Goal: Information Seeking & Learning: Understand process/instructions

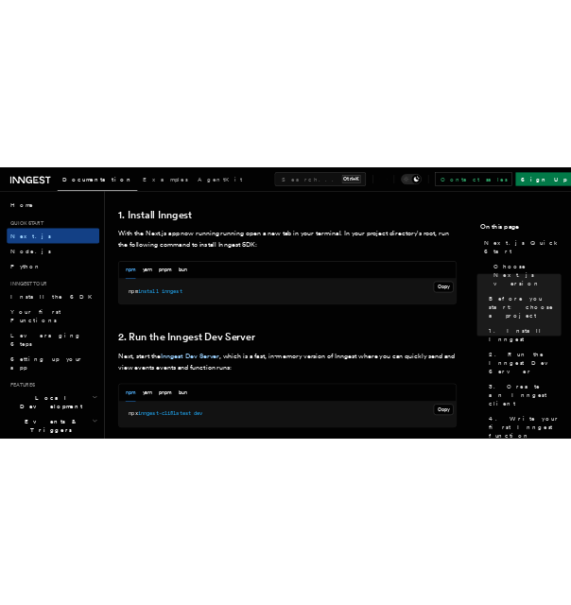
scroll to position [1040, 0]
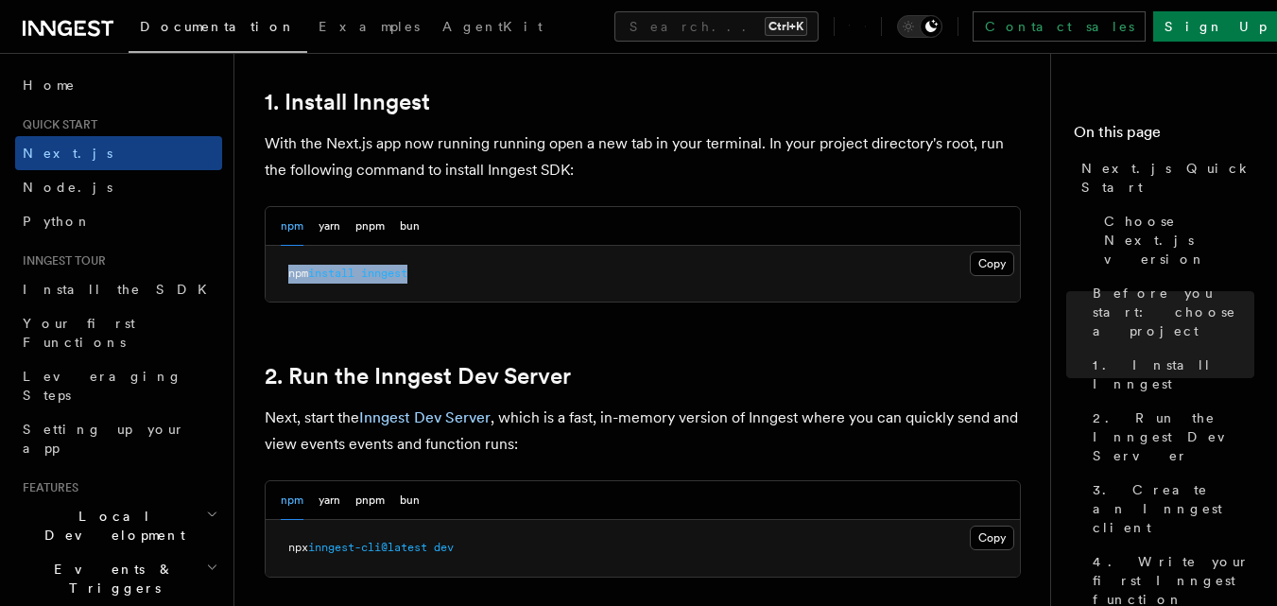
drag, startPoint x: 426, startPoint y: 275, endPoint x: 262, endPoint y: 282, distance: 164.7
copy span "npm install inngest"
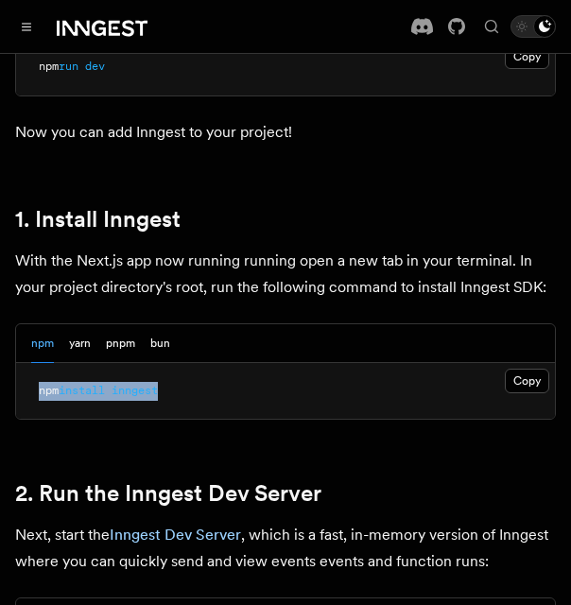
click at [175, 363] on pre "npm install inngest" at bounding box center [285, 391] width 539 height 57
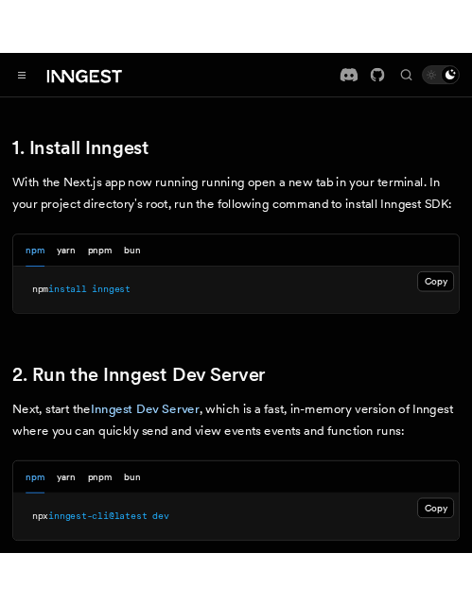
scroll to position [1171, 0]
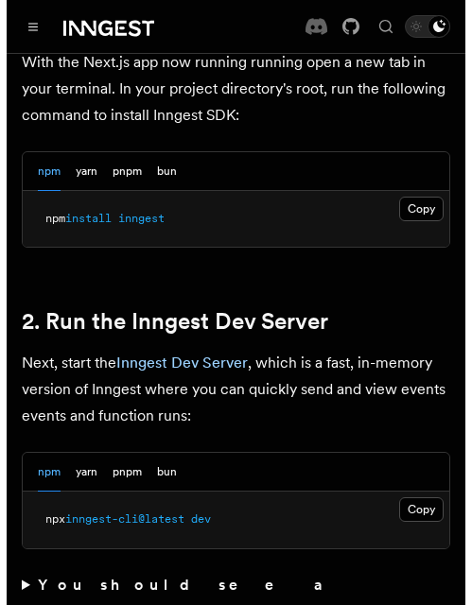
scroll to position [1265, 0]
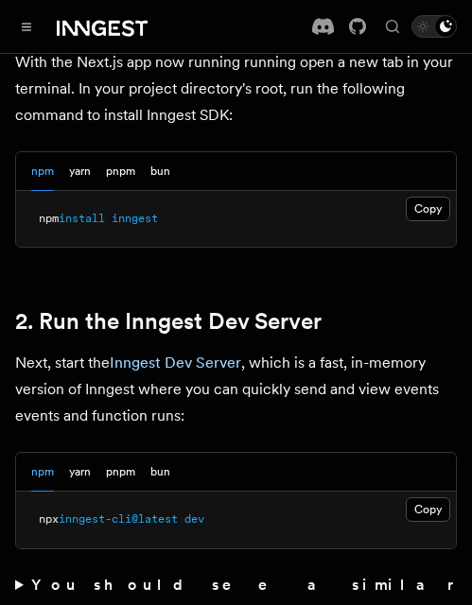
click at [96, 308] on link "2. Run the Inngest Dev Server" at bounding box center [168, 321] width 306 height 26
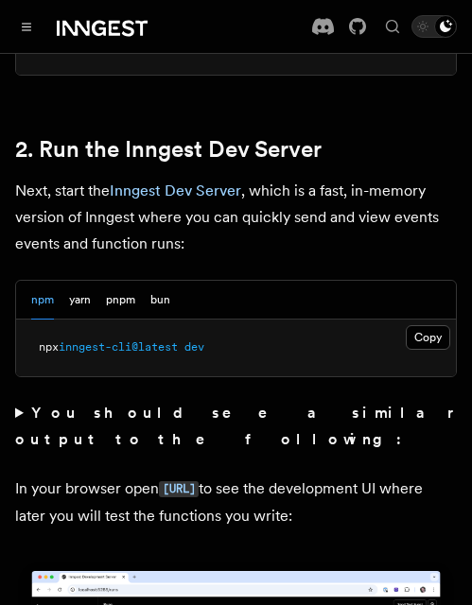
scroll to position [1433, 0]
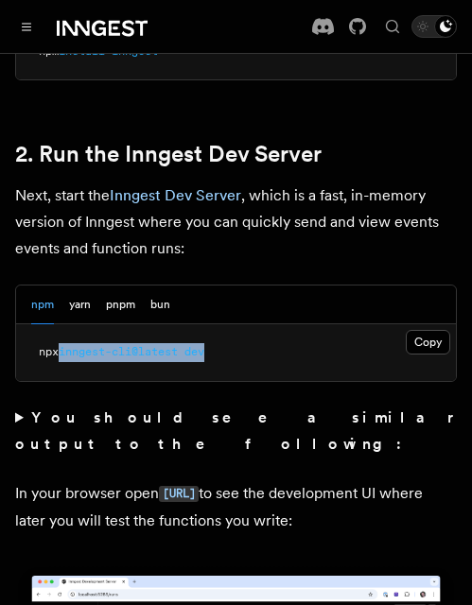
drag, startPoint x: 68, startPoint y: 309, endPoint x: 226, endPoint y: 322, distance: 158.5
click at [226, 324] on pre "npx inngest-cli@latest dev" at bounding box center [236, 352] width 440 height 57
copy span "inngest-cli@latest dev"
click at [281, 324] on pre "npx inngest-cli@latest dev" at bounding box center [236, 352] width 440 height 57
drag, startPoint x: 233, startPoint y: 314, endPoint x: 65, endPoint y: 313, distance: 167.4
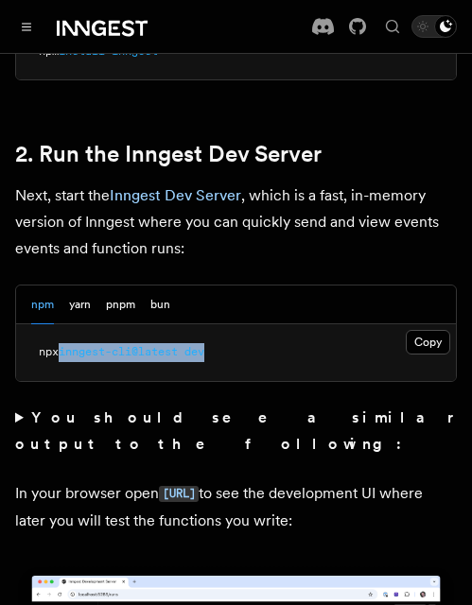
click at [65, 324] on pre "npx inngest-cli@latest dev" at bounding box center [236, 352] width 440 height 57
copy span "inngest-cli@latest dev"
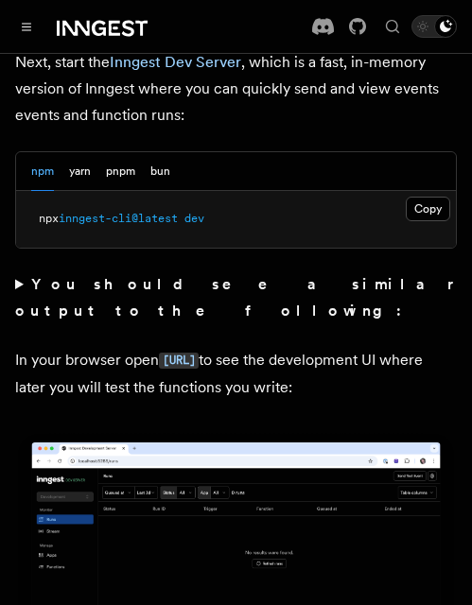
scroll to position [1537, 0]
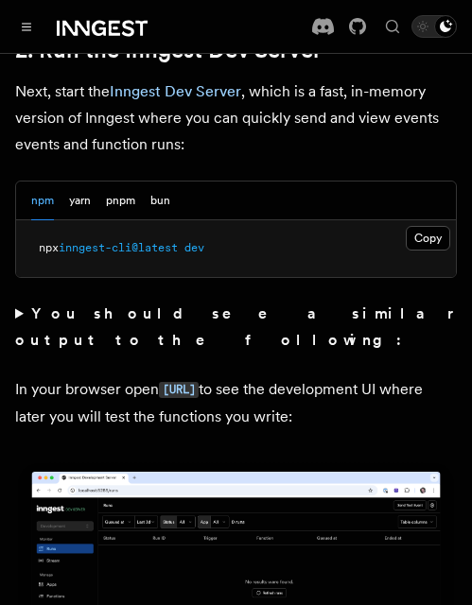
click at [235, 226] on pre "npx inngest-cli@latest dev" at bounding box center [236, 248] width 440 height 57
click at [247, 220] on pre "npx inngest-cli@latest dev" at bounding box center [236, 248] width 440 height 57
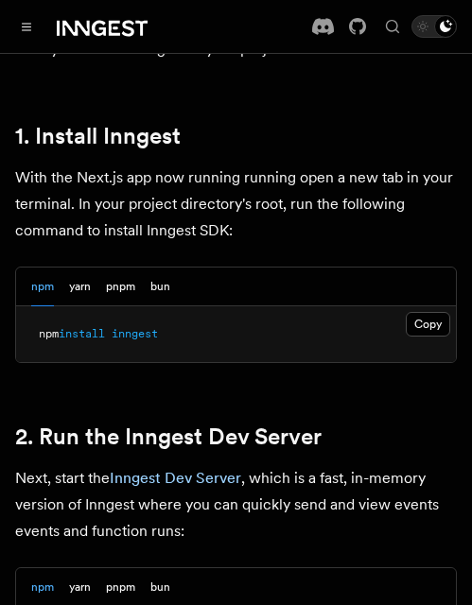
scroll to position [1158, 0]
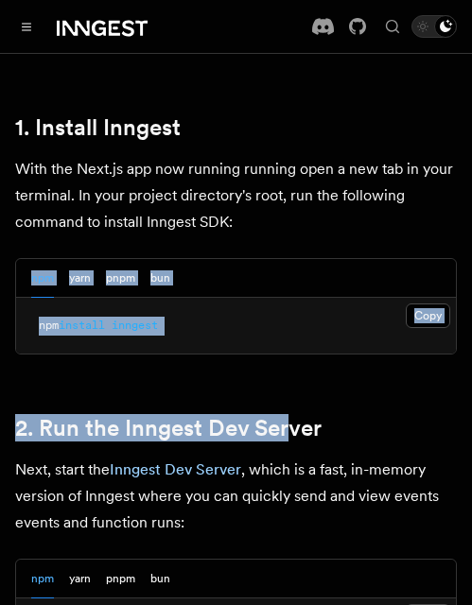
drag, startPoint x: 291, startPoint y: 323, endPoint x: 384, endPoint y: 179, distance: 171.8
click at [286, 298] on pre "npm install inngest" at bounding box center [236, 326] width 440 height 57
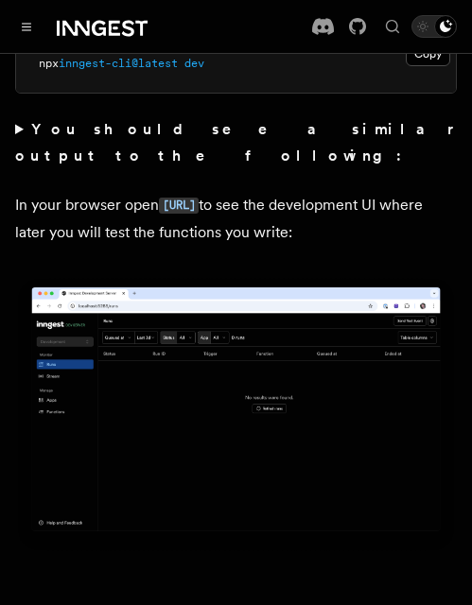
scroll to position [1735, 0]
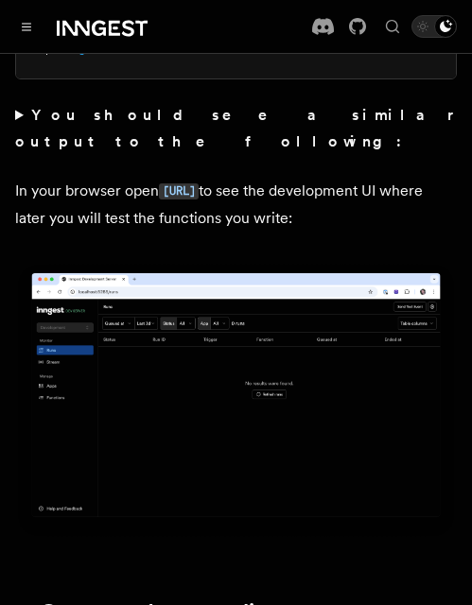
click at [223, 269] on img at bounding box center [236, 400] width 442 height 277
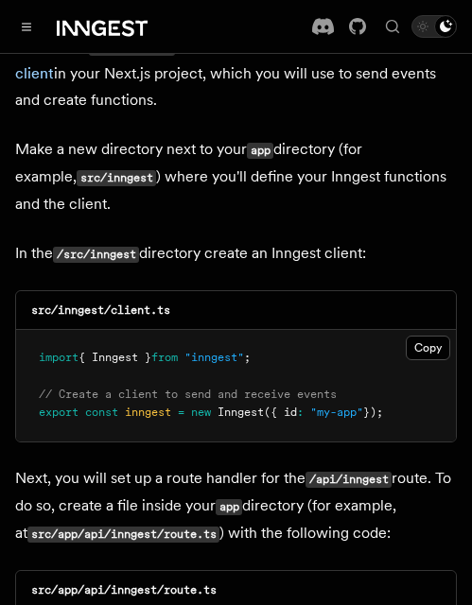
scroll to position [2378, 0]
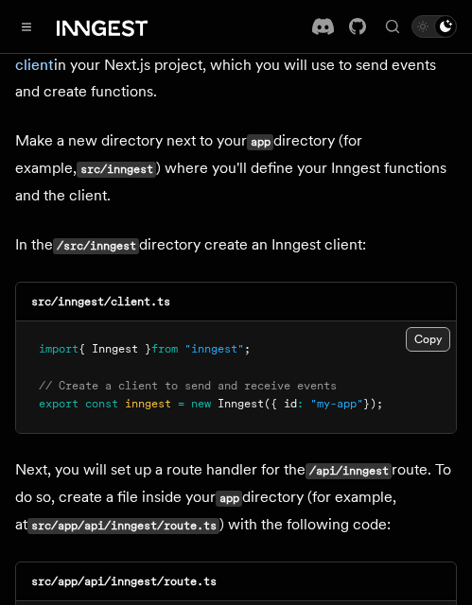
click at [433, 327] on button "Copy Copied" at bounding box center [428, 339] width 44 height 25
click at [152, 321] on pre "import { Inngest } from "inngest" ; // Create a client to send and receive even…" at bounding box center [236, 377] width 440 height 112
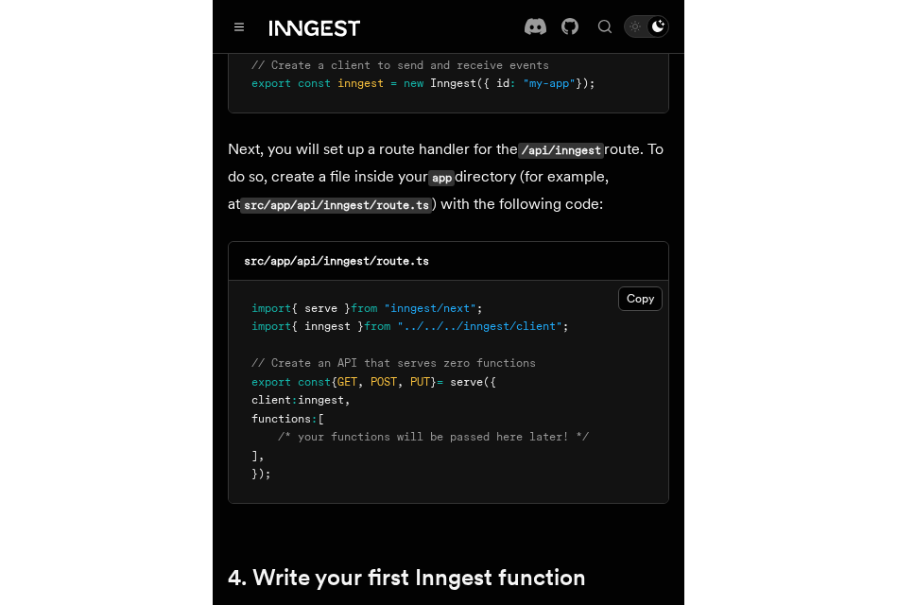
scroll to position [2709, 0]
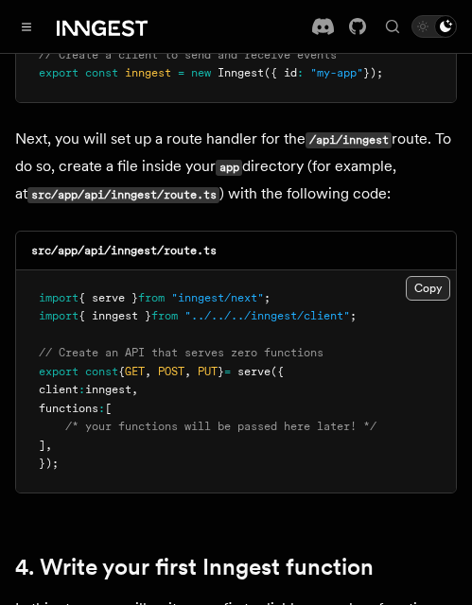
click at [426, 276] on button "Copy Copied" at bounding box center [428, 288] width 44 height 25
